Goal: Information Seeking & Learning: Learn about a topic

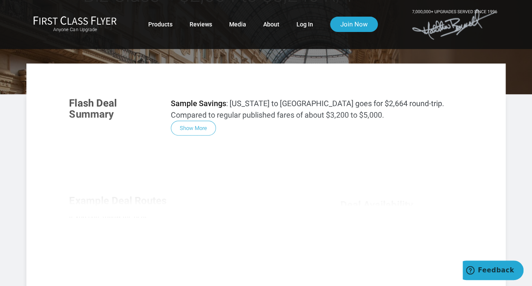
scroll to position [43, 0]
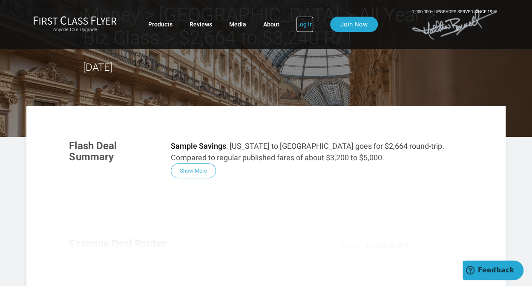
click at [309, 23] on link "Log In" at bounding box center [304, 24] width 17 height 15
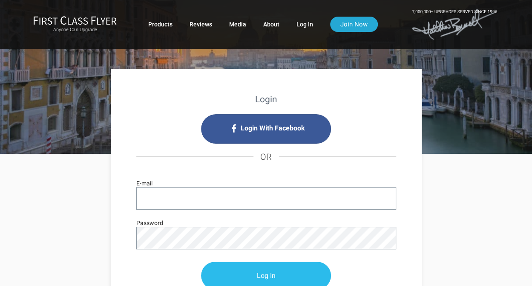
type input "[PERSON_NAME][EMAIL_ADDRESS][DOMAIN_NAME]"
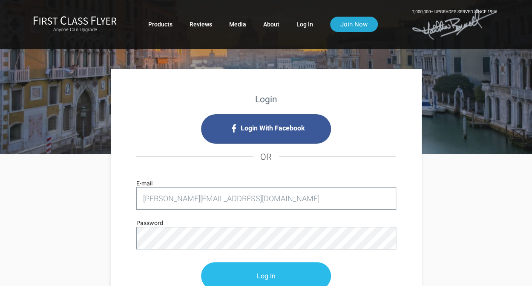
click at [258, 271] on input "Log In" at bounding box center [266, 276] width 130 height 28
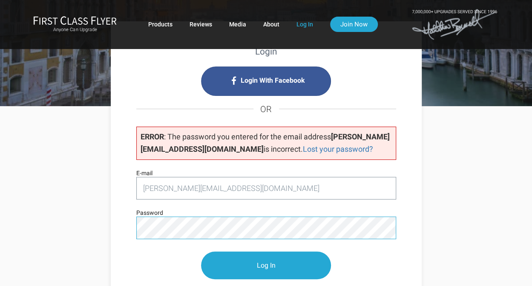
scroll to position [128, 0]
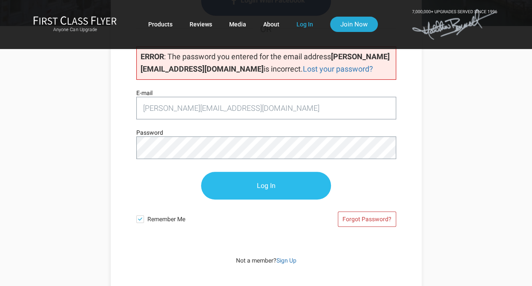
click at [255, 181] on input "Log In" at bounding box center [266, 186] width 130 height 28
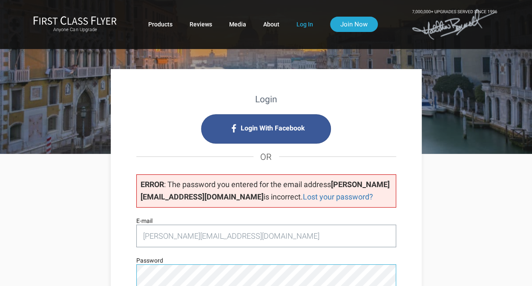
click at [113, 270] on div "Login Login With Facebook OR ERROR : The password you entered for the email add…" at bounding box center [266, 244] width 311 height 350
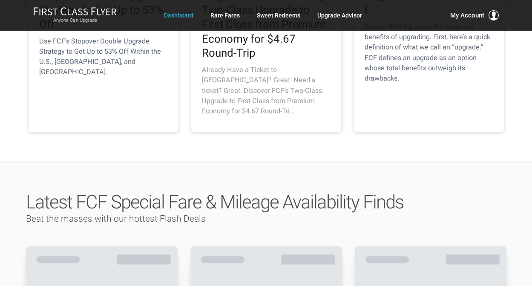
scroll to position [341, 0]
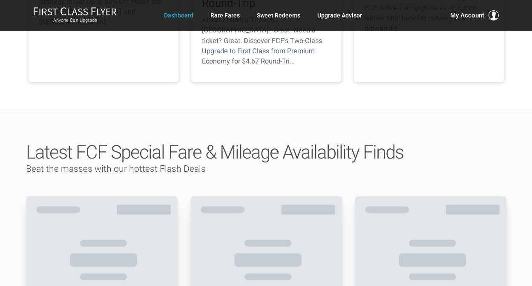
click at [204, 162] on h3 "Beat the masses with our hottest Flash Deals" at bounding box center [266, 169] width 480 height 14
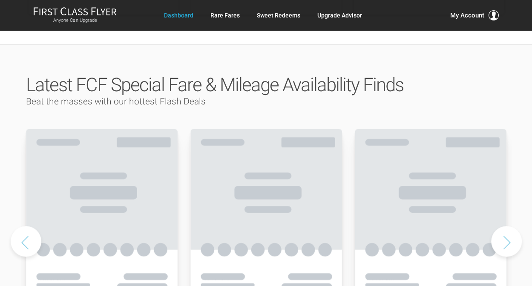
scroll to position [426, 0]
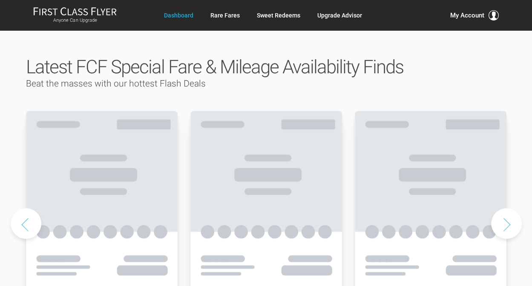
click at [202, 111] on use at bounding box center [266, 221] width 152 height 221
click at [386, 11] on div "Anyone Can Upgrade Dashboard Rare Fares Sweet Redeems Upgrade Advisor Profile L…" at bounding box center [265, 15] width 479 height 17
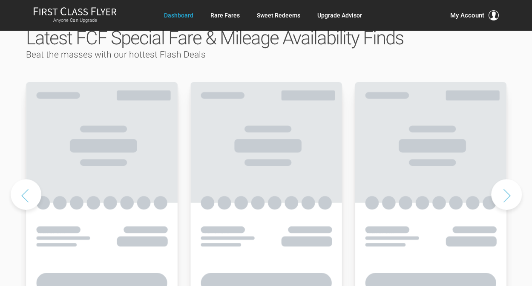
scroll to position [468, 0]
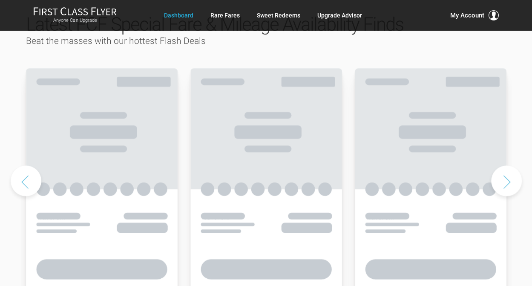
click at [269, 115] on use at bounding box center [266, 178] width 152 height 221
click at [263, 98] on use at bounding box center [266, 178] width 152 height 221
click at [261, 87] on use at bounding box center [266, 178] width 152 height 221
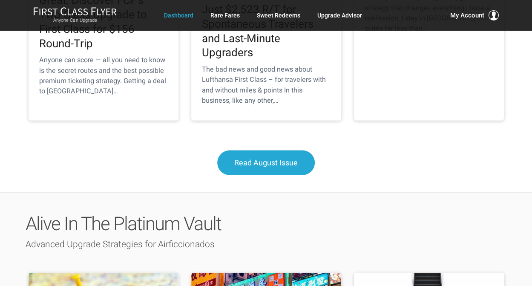
scroll to position [1022, 0]
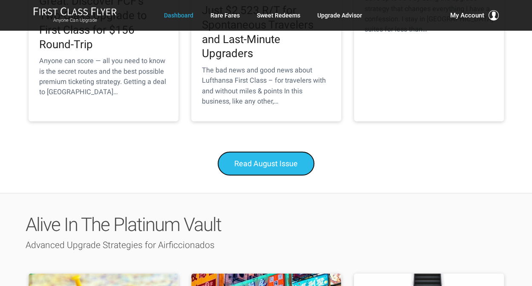
click at [271, 159] on span "Read August Issue" at bounding box center [265, 163] width 63 height 9
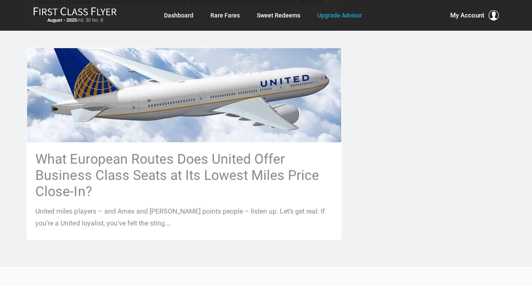
scroll to position [1022, 0]
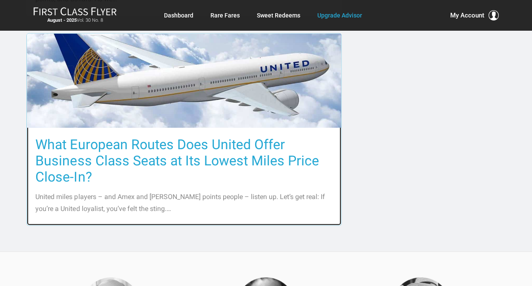
click at [227, 158] on h3 "What European Routes Does United Offer Business Class Seats at Its Lowest Miles…" at bounding box center [183, 160] width 297 height 49
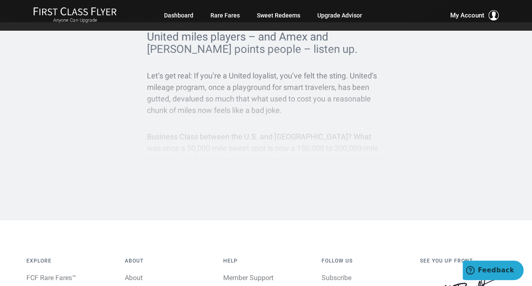
scroll to position [170, 0]
